Goal: Navigation & Orientation: Find specific page/section

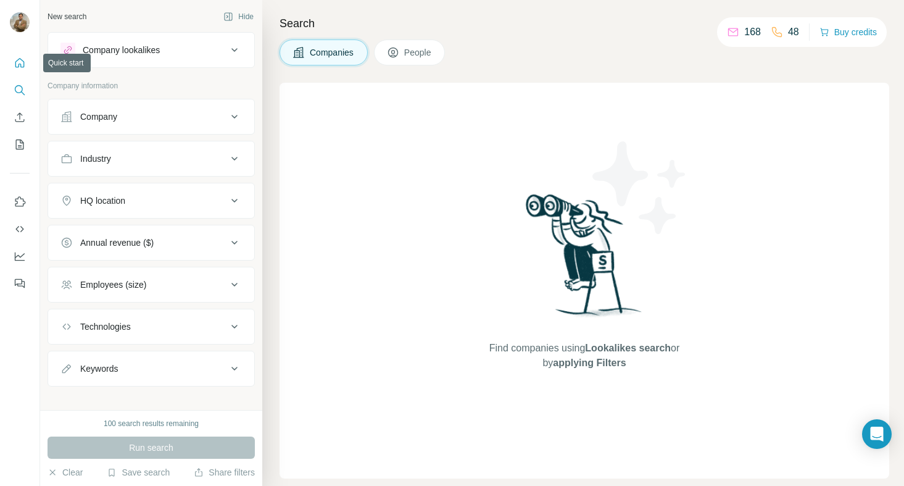
click at [22, 65] on icon "Quick start" at bounding box center [20, 63] width 12 height 12
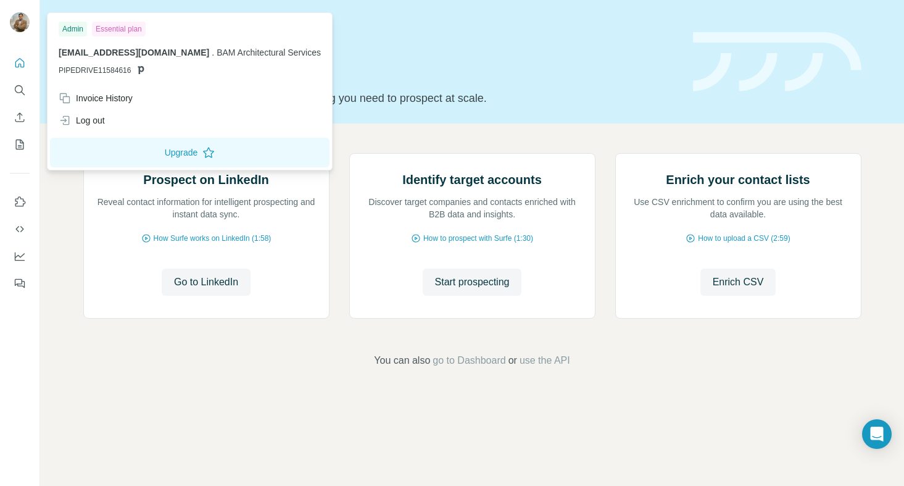
click at [22, 29] on img at bounding box center [20, 22] width 20 height 20
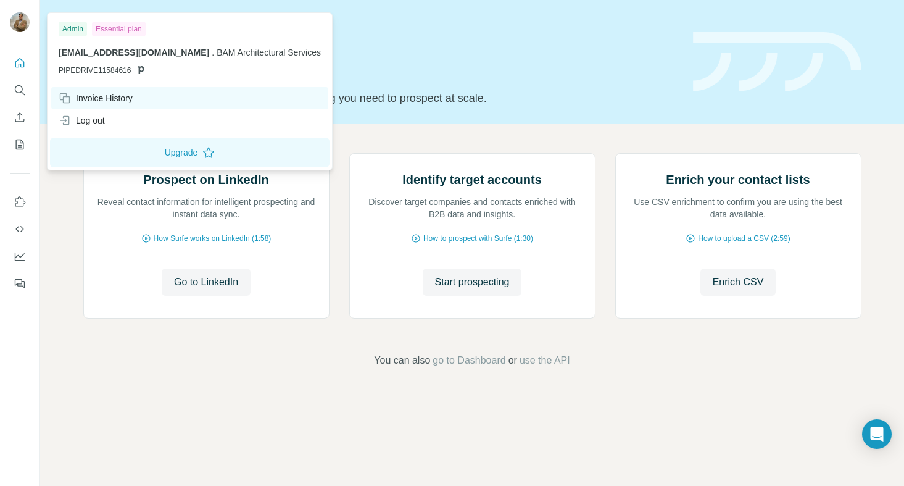
click at [125, 104] on div "Invoice History" at bounding box center [189, 98] width 277 height 22
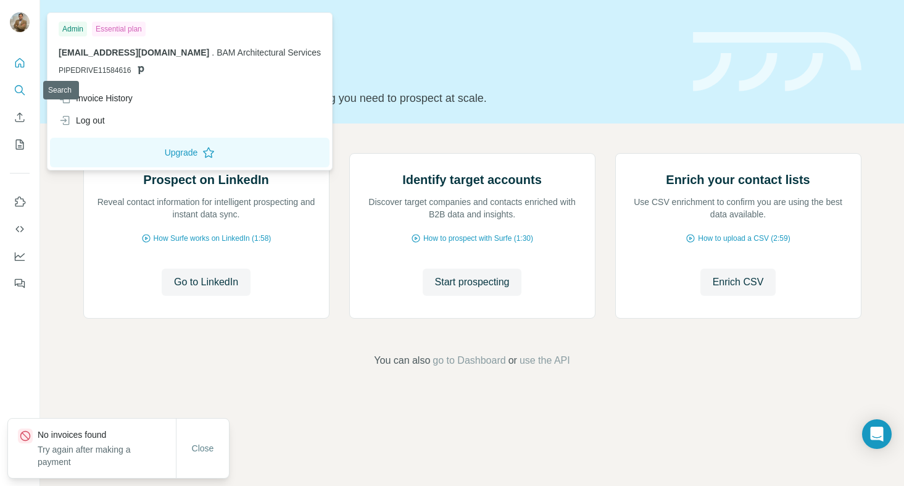
click at [19, 86] on icon "Search" at bounding box center [20, 90] width 12 height 12
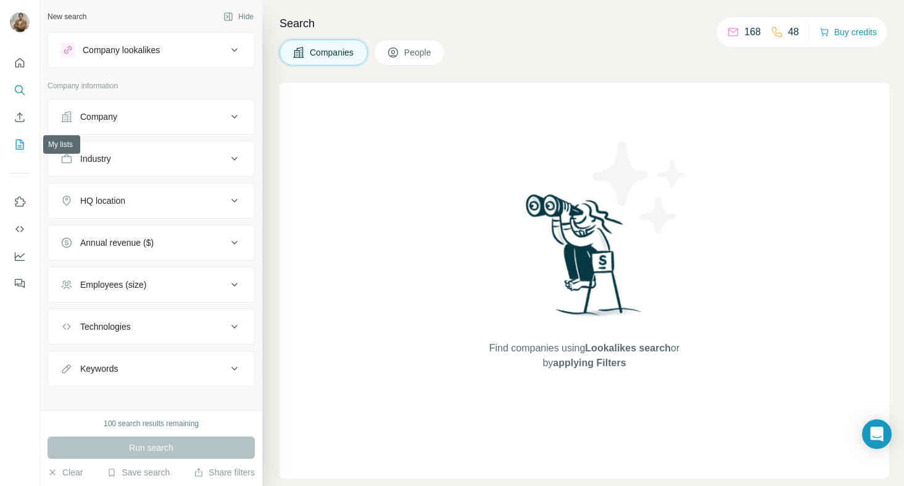
click at [21, 146] on icon "My lists" at bounding box center [21, 143] width 6 height 8
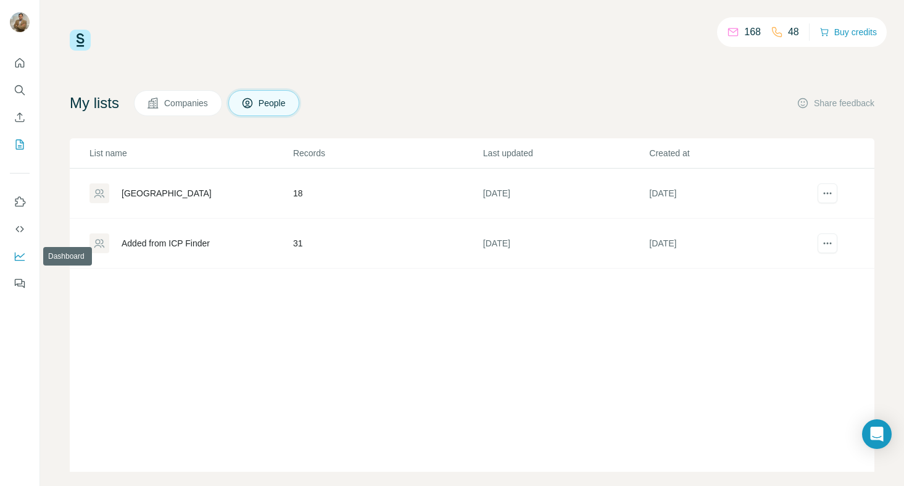
click at [20, 256] on icon "Dashboard" at bounding box center [20, 256] width 12 height 12
